Goal: Navigation & Orientation: Understand site structure

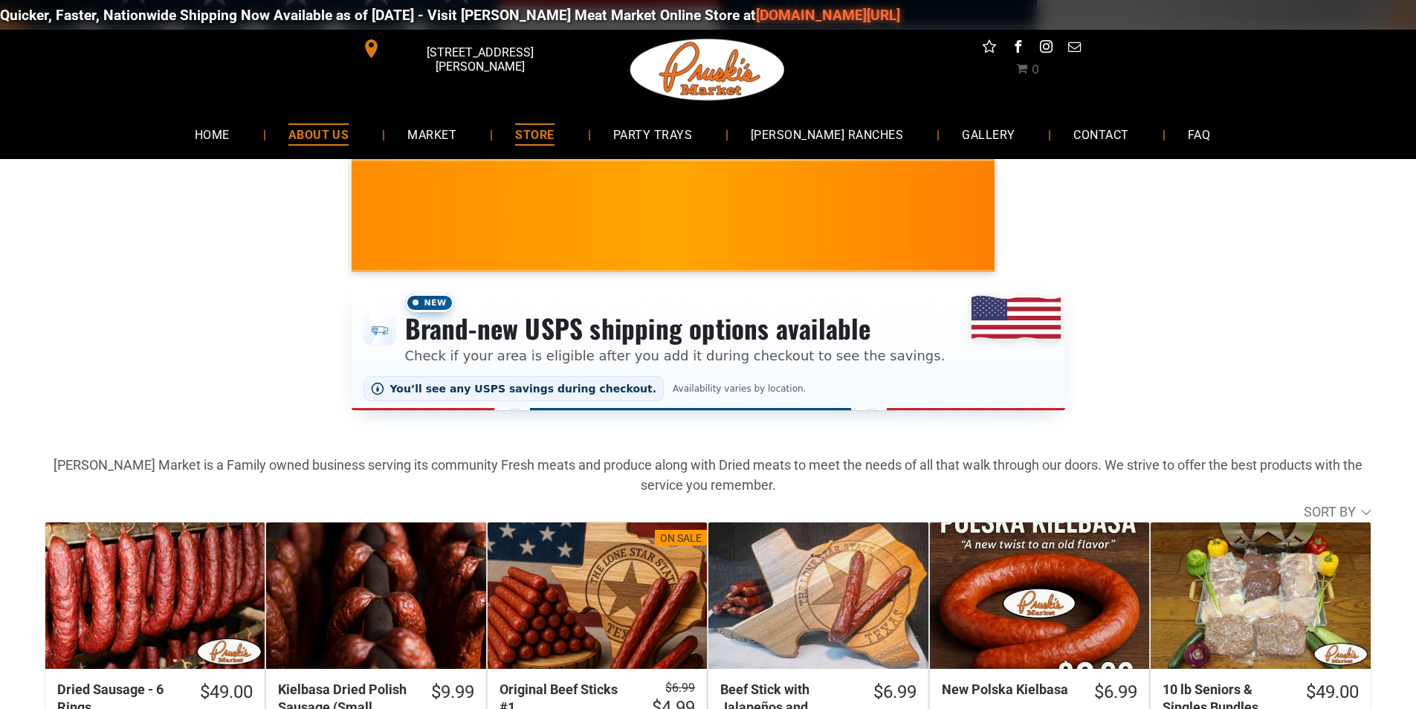
click at [326, 136] on span "ABOUT US" at bounding box center [318, 134] width 61 height 22
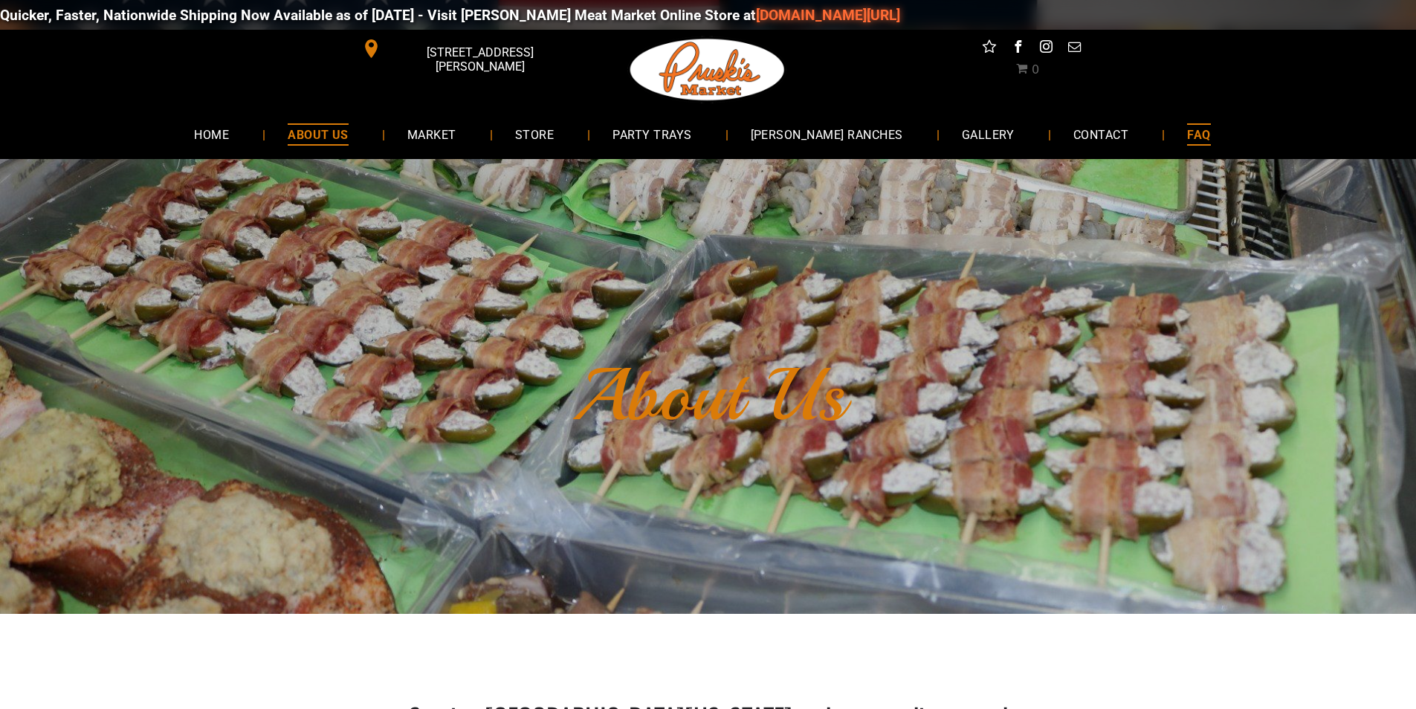
click at [1191, 124] on link "FAQ" at bounding box center [1199, 133] width 68 height 39
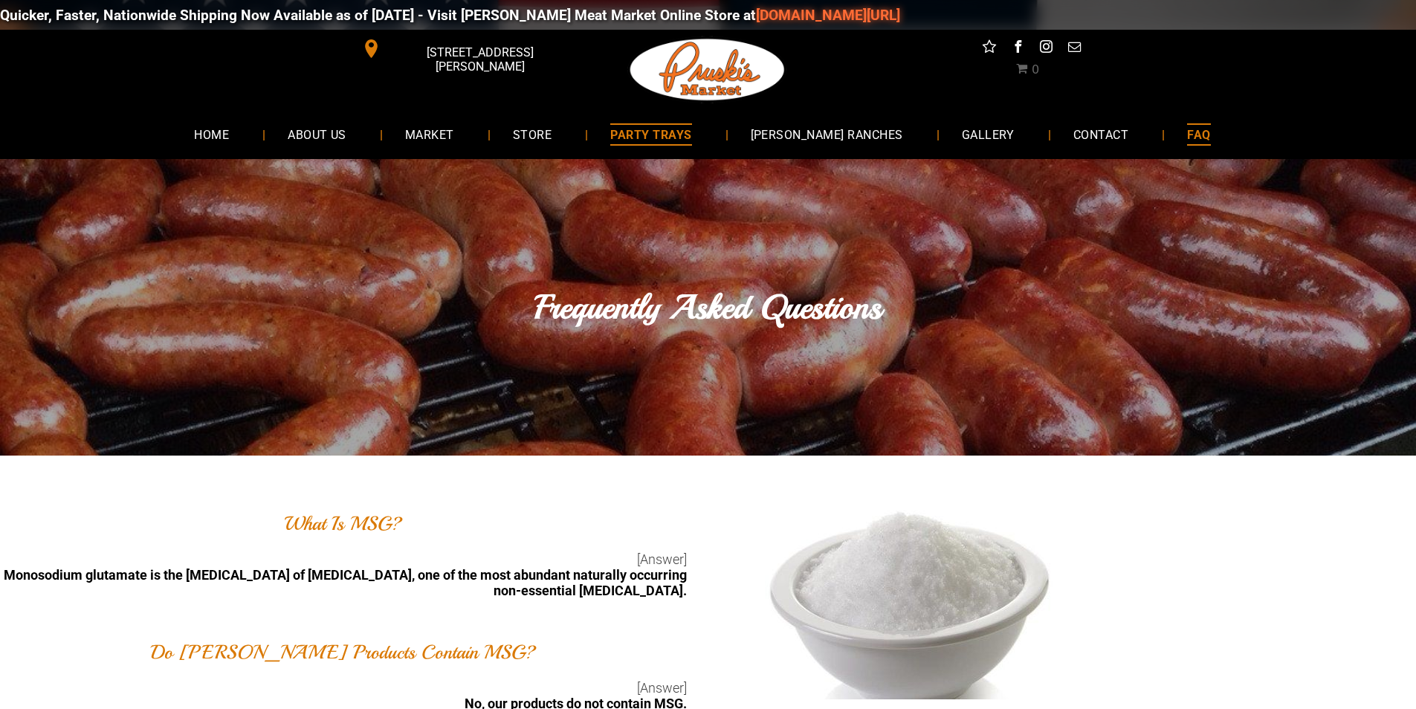
click at [676, 134] on span "PARTY TRAYS" at bounding box center [650, 134] width 81 height 22
